Goal: Transaction & Acquisition: Purchase product/service

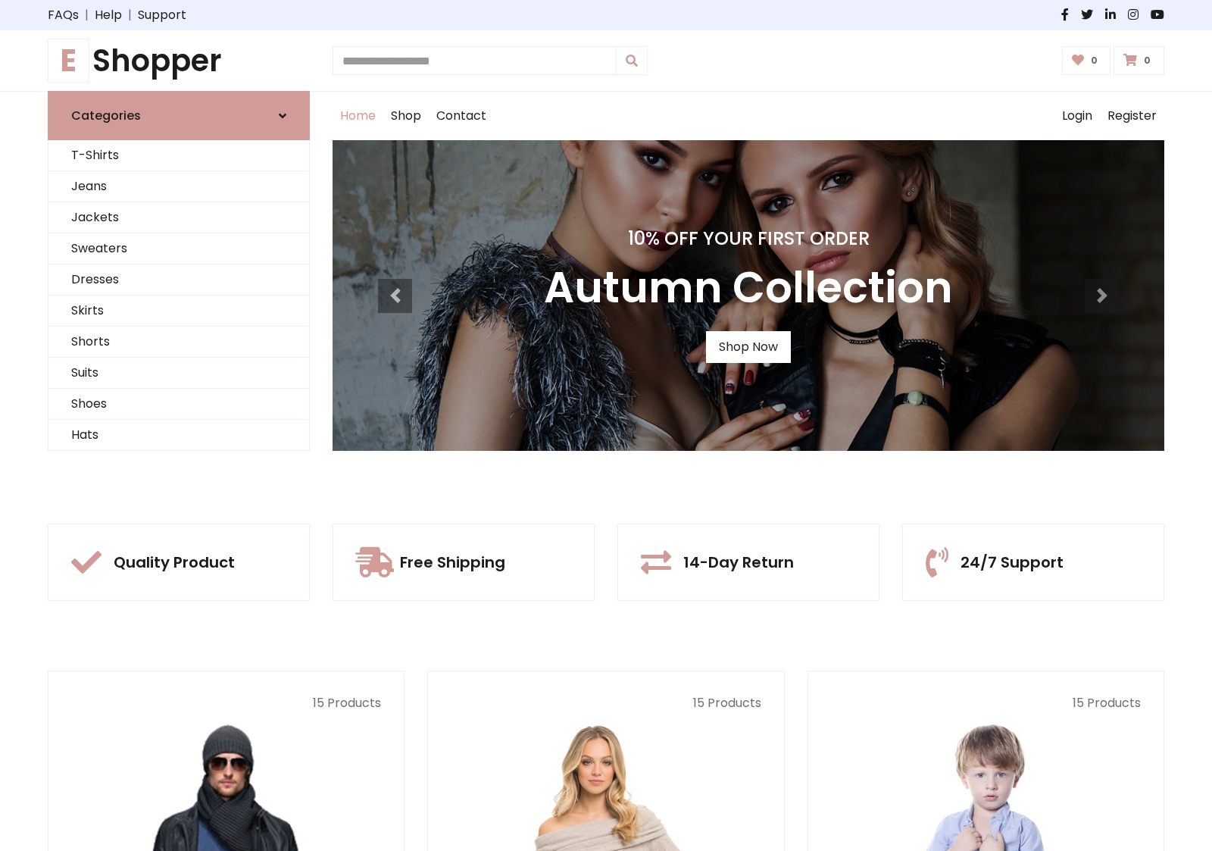
click at [606, 425] on div "10% Off Your First Order Autumn Collection Shop Now" at bounding box center [749, 295] width 832 height 311
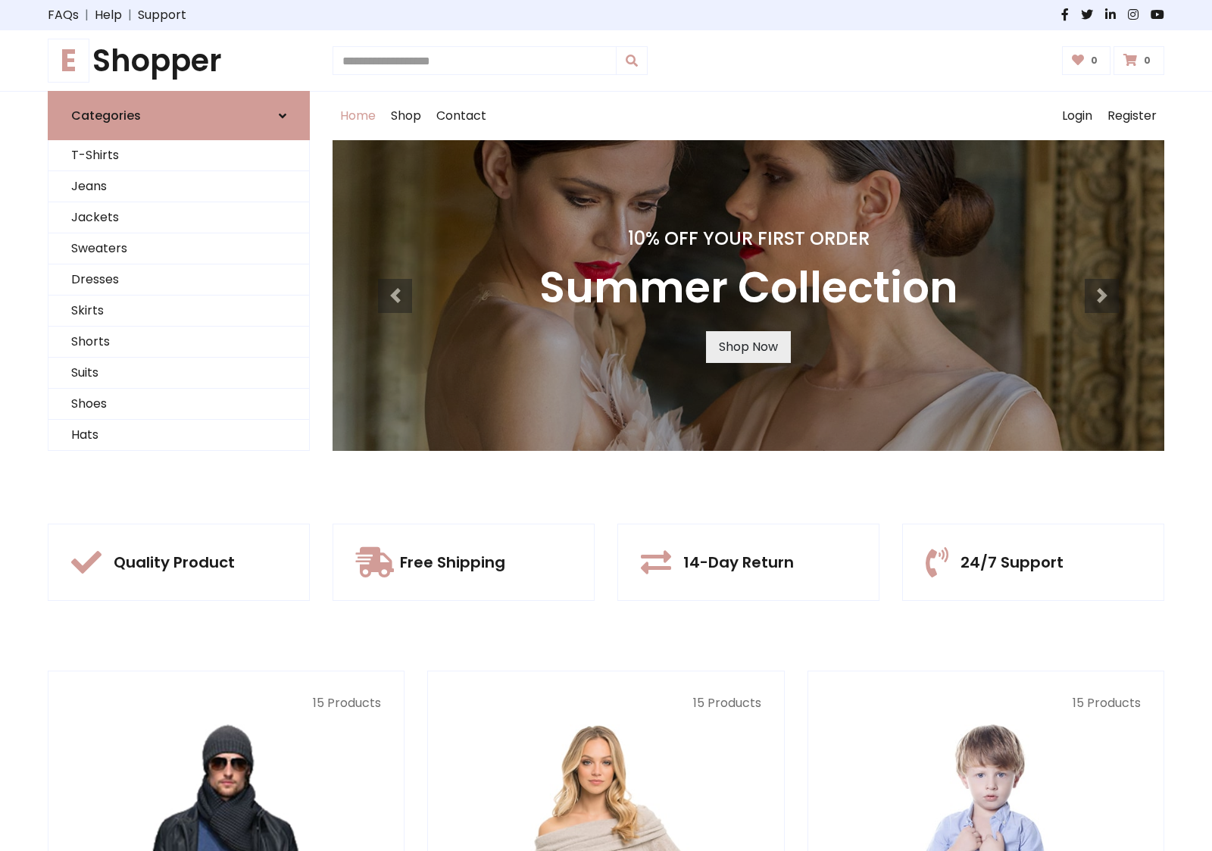
click at [748, 346] on link "Shop Now" at bounding box center [748, 347] width 85 height 32
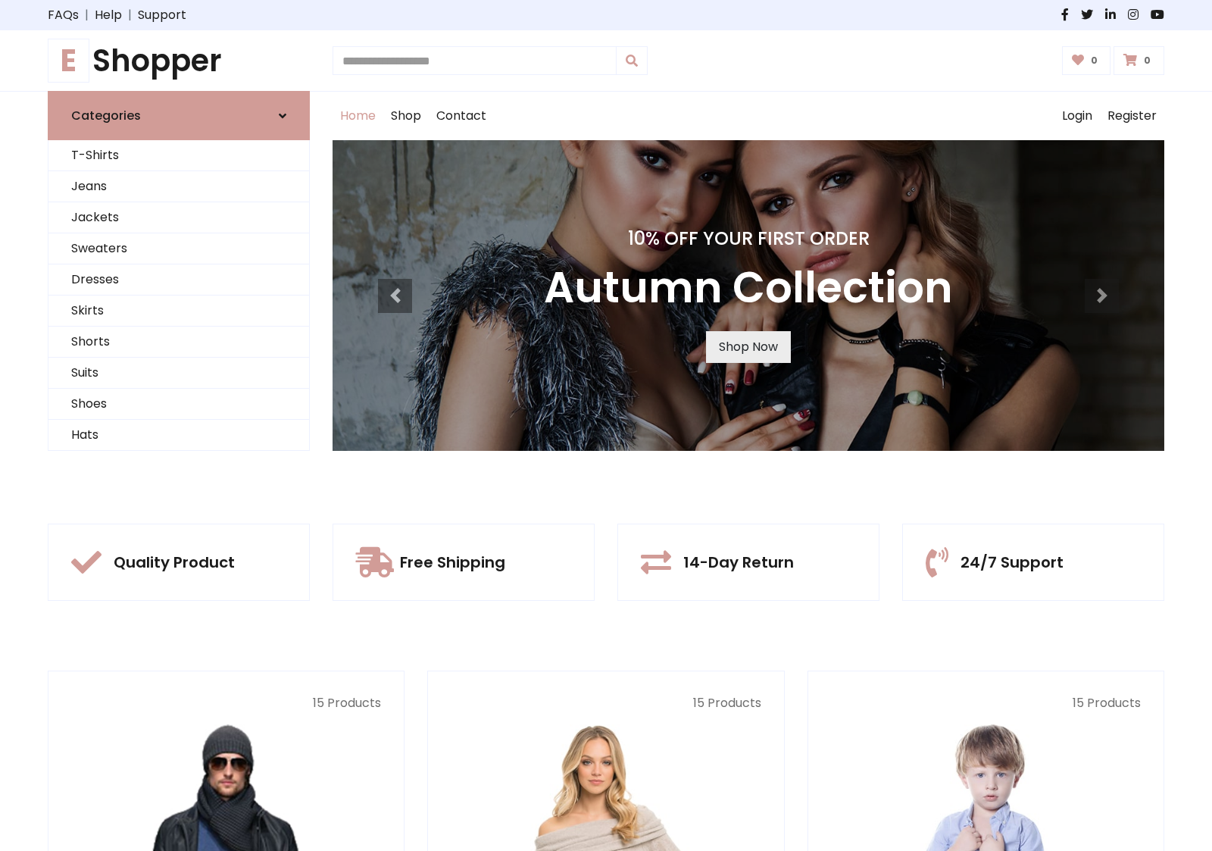
click at [748, 346] on link "Shop Now" at bounding box center [748, 347] width 85 height 32
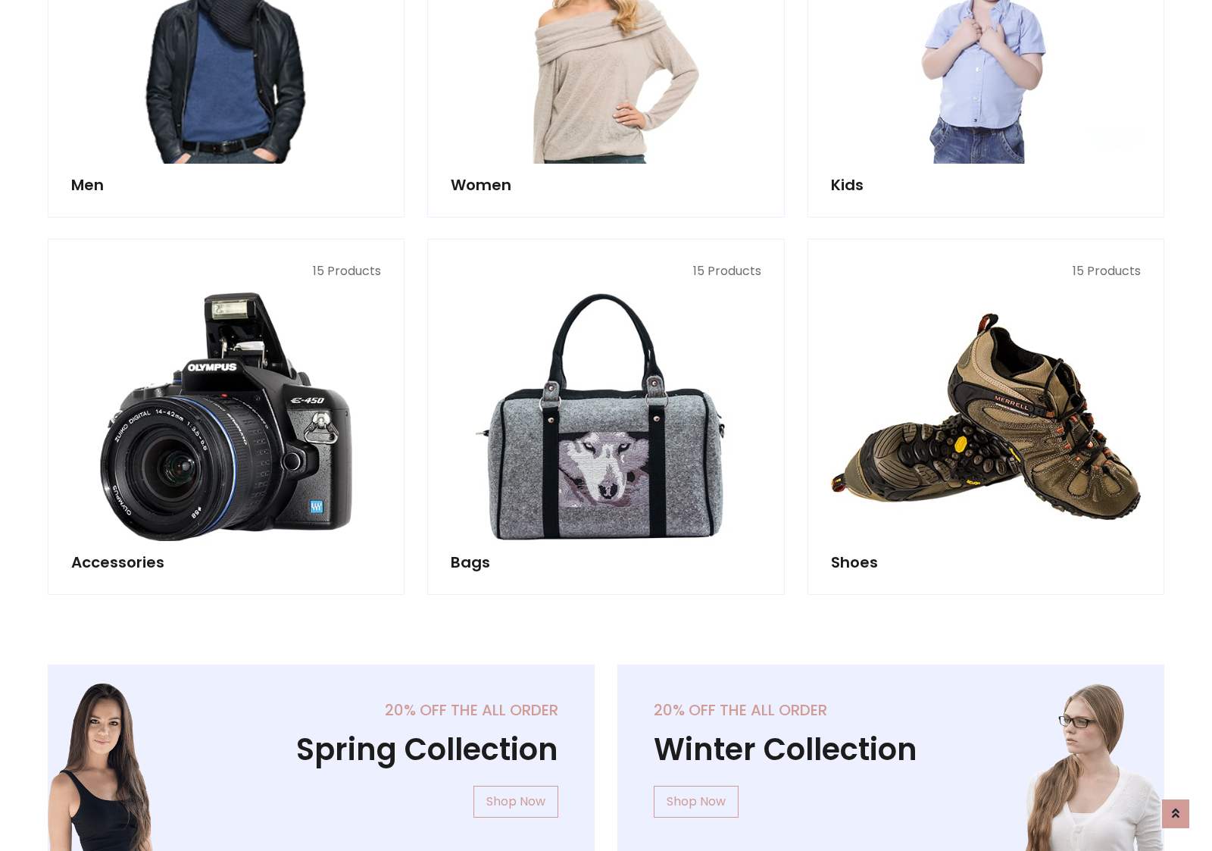
scroll to position [1510, 0]
